Goal: Find specific page/section

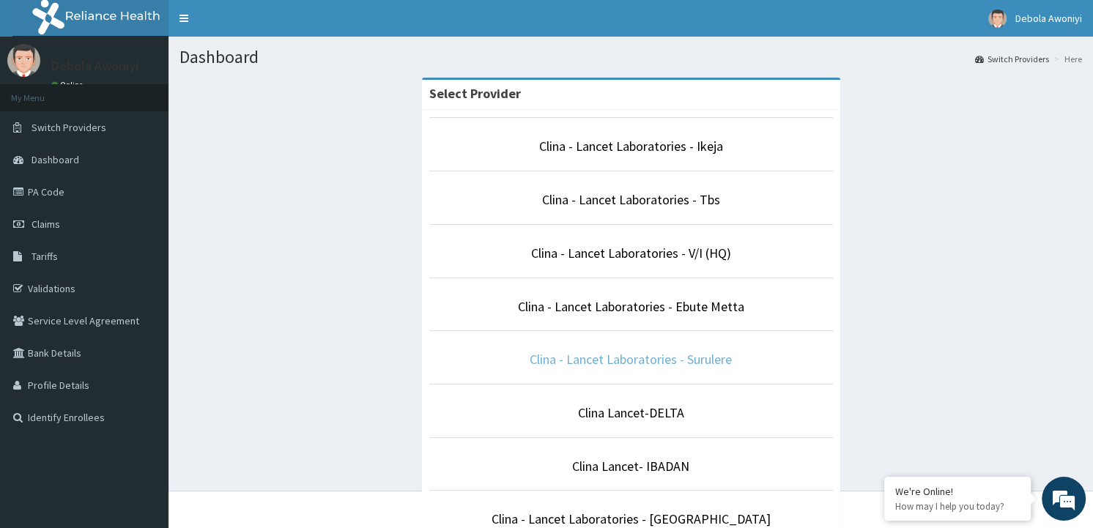
click at [653, 353] on link "Clina - Lancet Laboratories - Surulere" at bounding box center [631, 359] width 202 height 17
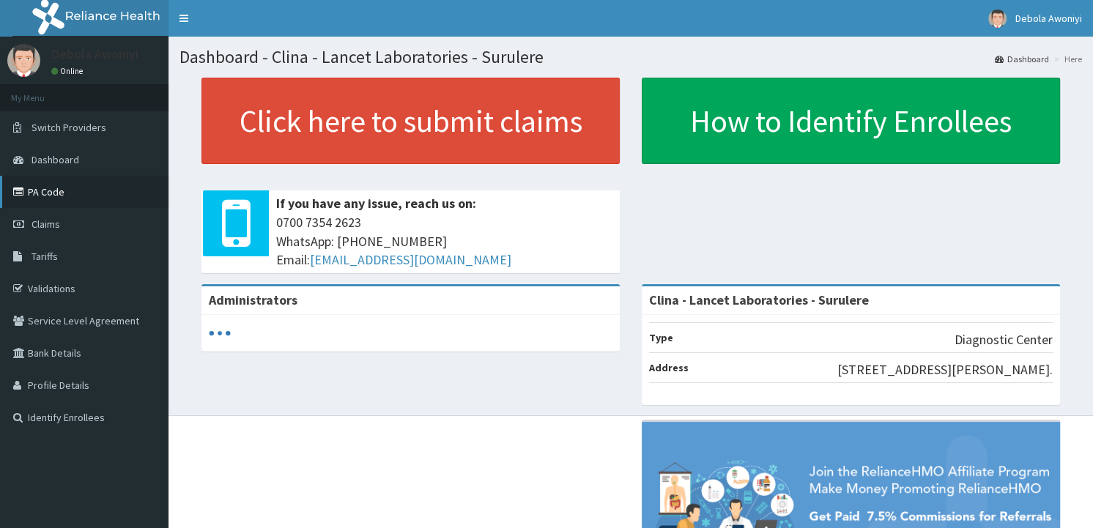
click at [56, 185] on link "PA Code" at bounding box center [84, 192] width 168 height 32
